Goal: Information Seeking & Learning: Check status

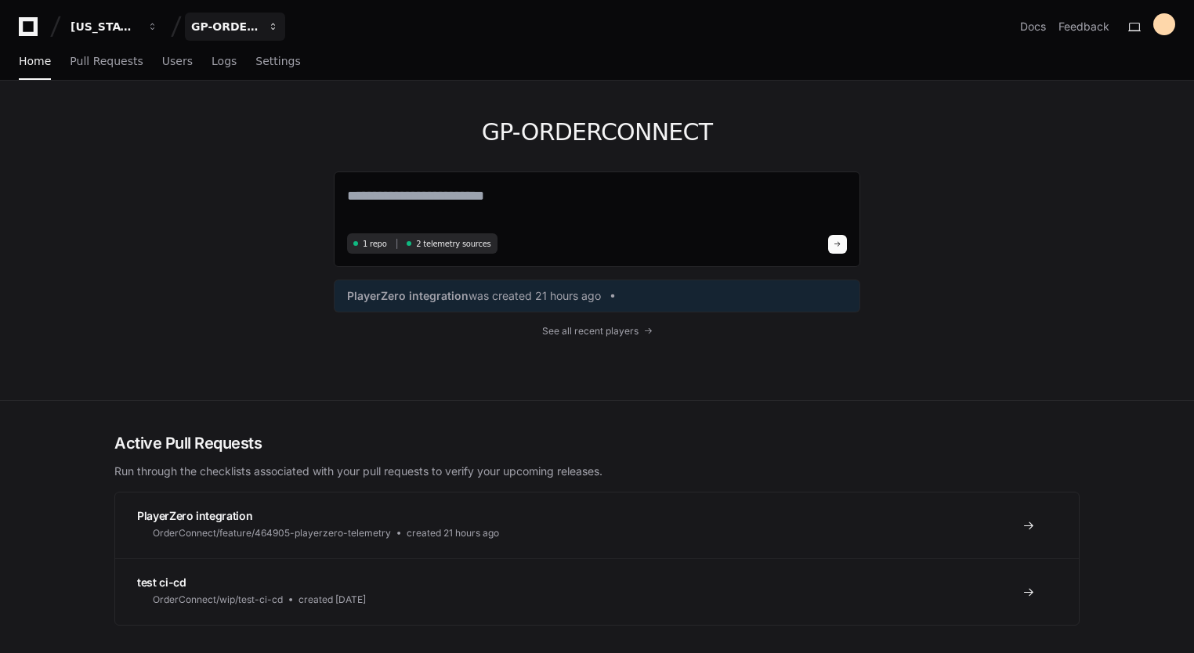
click at [138, 29] on div "GP-ORDERCONNECT" at bounding box center [103, 27] width 67 height 16
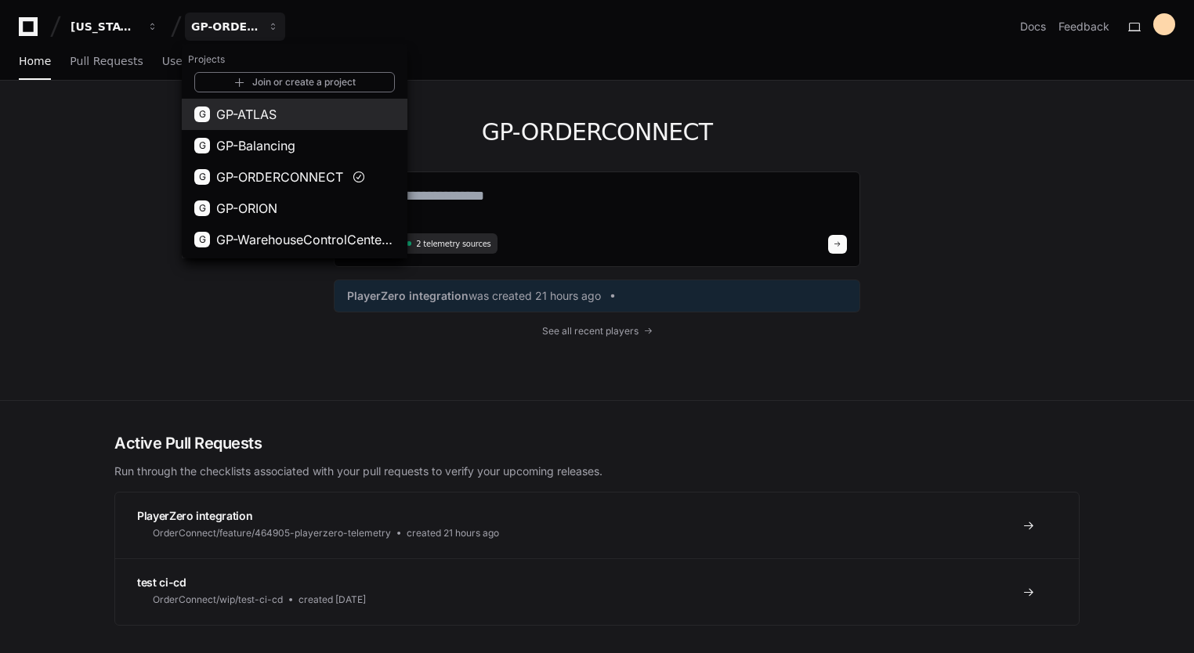
click at [241, 120] on span "GP-ATLAS" at bounding box center [246, 114] width 60 height 19
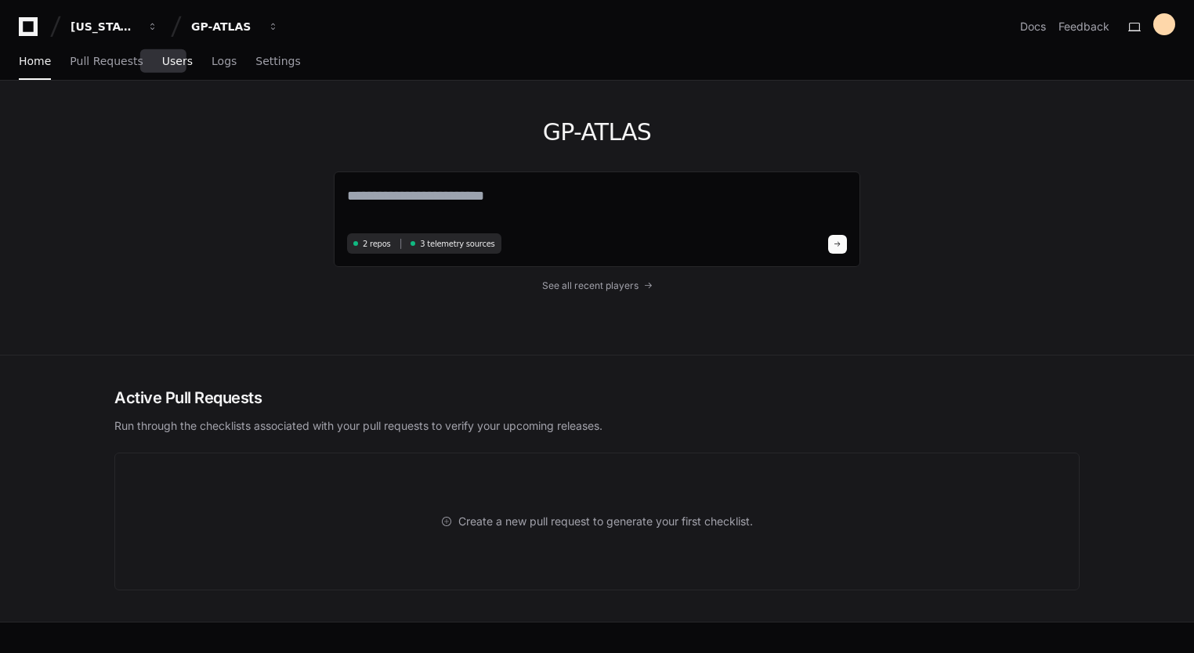
click at [163, 66] on span "Users" at bounding box center [177, 60] width 31 height 9
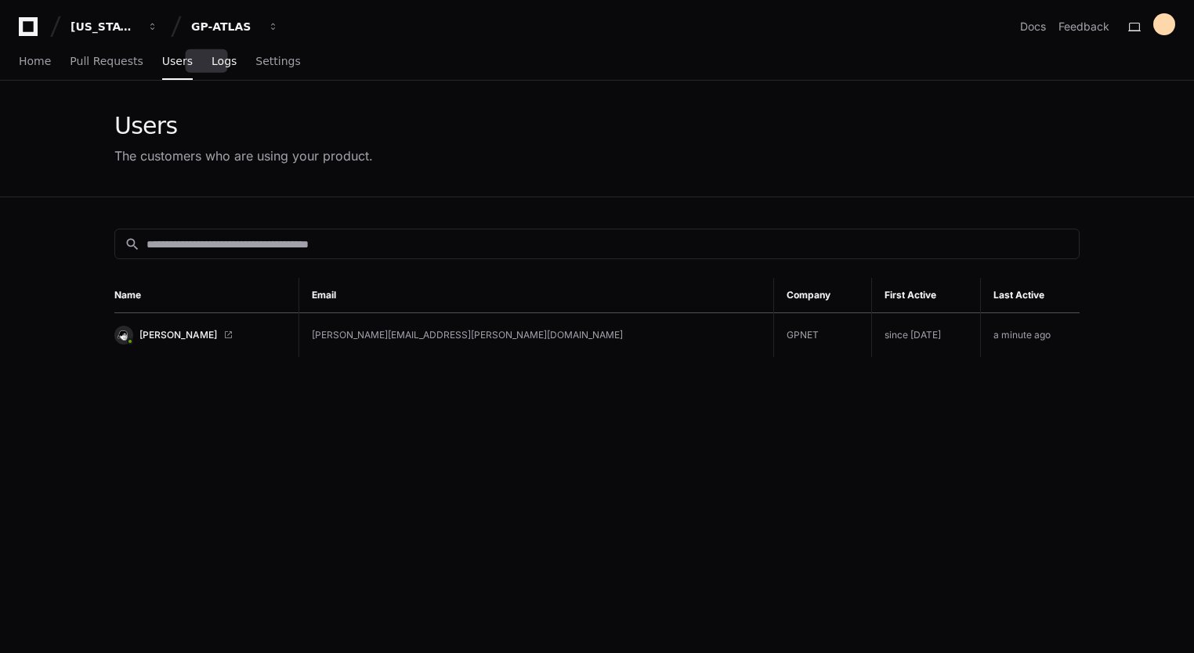
click at [211, 66] on span "Logs" at bounding box center [223, 60] width 25 height 9
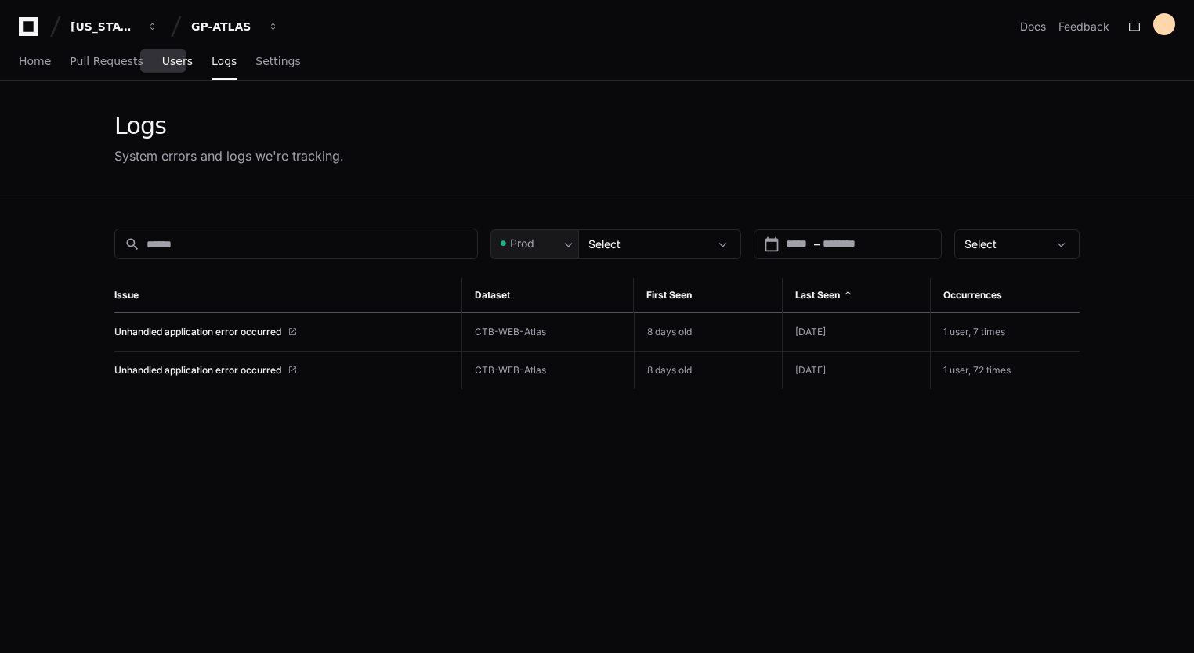
click at [162, 74] on link "Users" at bounding box center [177, 62] width 31 height 36
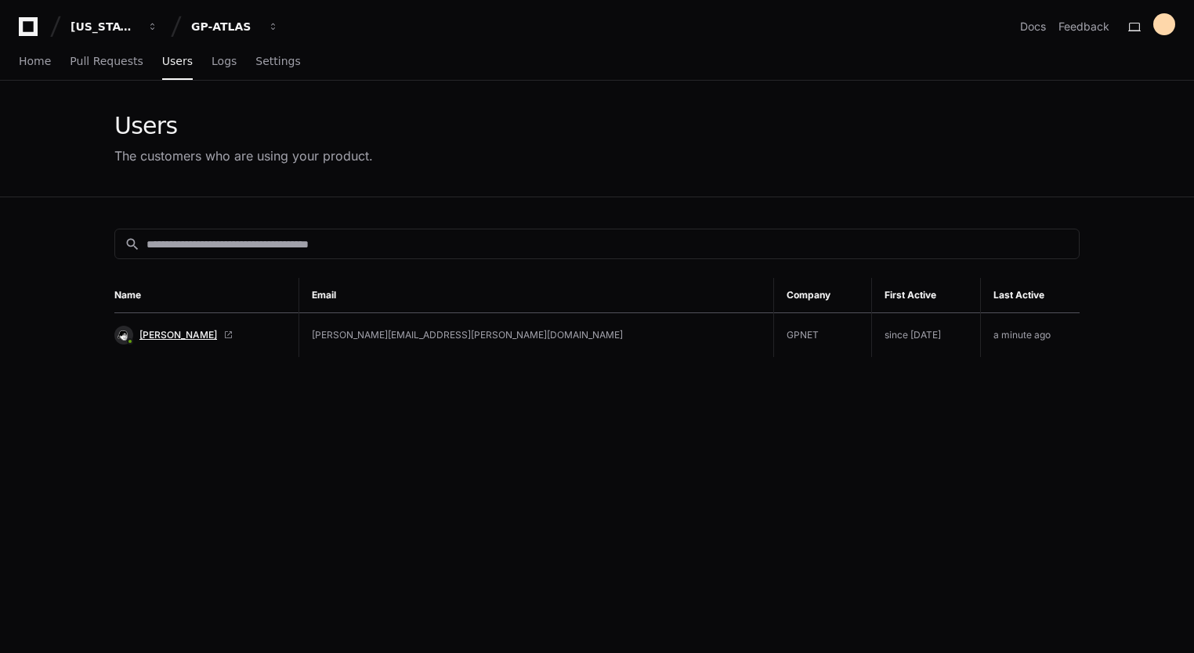
click at [200, 338] on span "[PERSON_NAME]" at bounding box center [178, 335] width 78 height 13
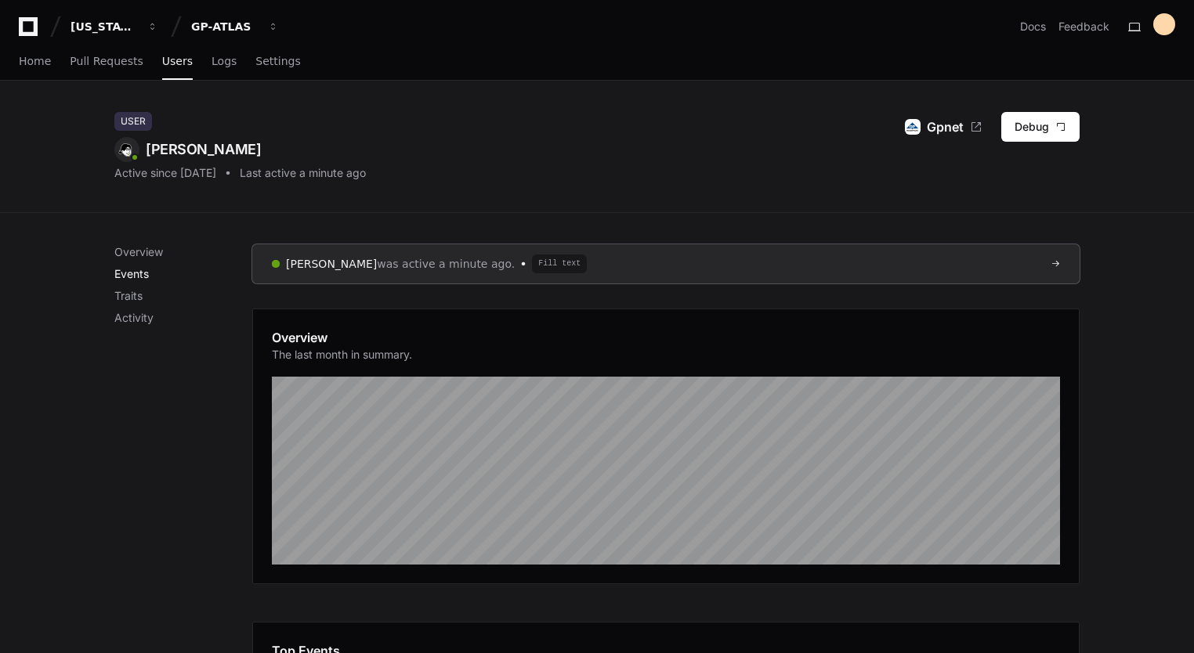
click at [138, 276] on p "Events" at bounding box center [183, 274] width 138 height 16
click at [651, 271] on link "[PERSON_NAME] was active a minute ago. Fill text" at bounding box center [665, 263] width 827 height 39
